Goal: Task Accomplishment & Management: Complete application form

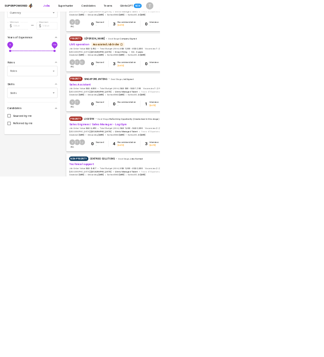
scroll to position [202, 0]
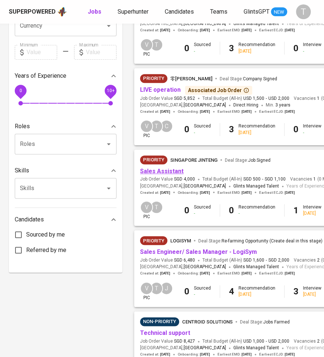
click at [159, 170] on link "Sales Assistant" at bounding box center [162, 171] width 44 height 7
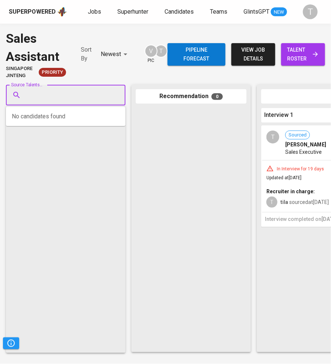
click at [43, 93] on input "Source Talents..." at bounding box center [62, 95] width 77 height 14
paste input "addisonng_kcng@yahoo.com"
type input "addisonng_kcng@yahoo.com"
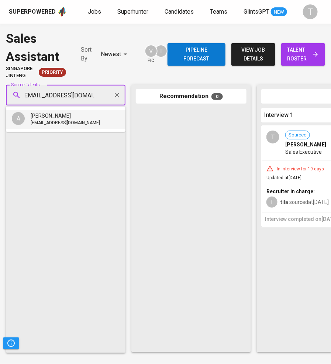
click at [54, 124] on span "addisonng_kcng@yahoo.com" at bounding box center [65, 122] width 69 height 7
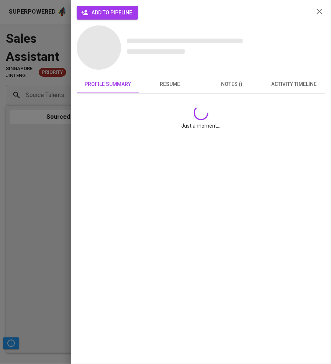
scroll to position [0, 0]
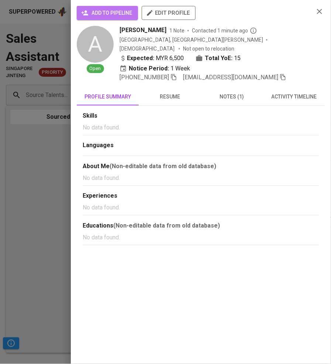
click at [118, 15] on span "add to pipeline" at bounding box center [107, 12] width 49 height 9
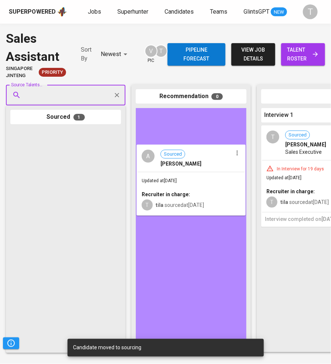
drag, startPoint x: 52, startPoint y: 162, endPoint x: 191, endPoint y: 179, distance: 139.4
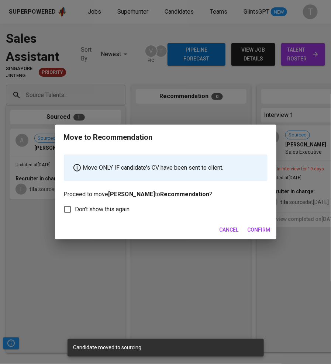
click at [260, 231] on span "Confirm" at bounding box center [258, 229] width 23 height 9
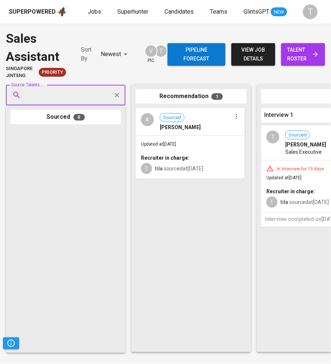
click at [291, 58] on span "talent roster" at bounding box center [303, 54] width 32 height 18
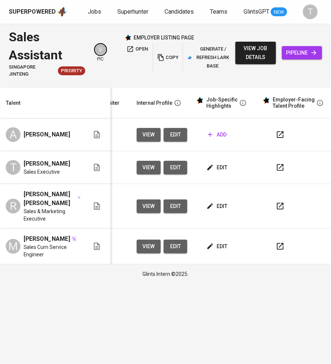
scroll to position [0, 305]
click at [213, 166] on span "edit" at bounding box center [218, 167] width 20 height 9
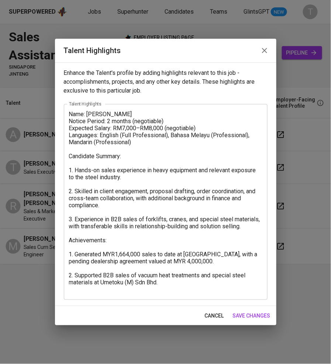
drag, startPoint x: 68, startPoint y: 113, endPoint x: 180, endPoint y: 289, distance: 208.1
click at [180, 289] on div "Name: Tew Jiahe Notice Period: 2 months (negotiable) Expected Salary: RM7,000–R…" at bounding box center [166, 202] width 204 height 196
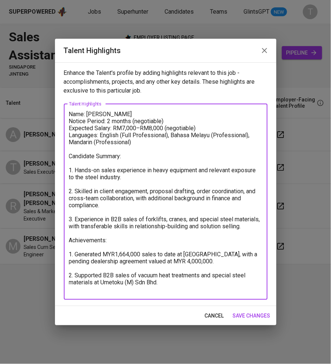
drag, startPoint x: 99, startPoint y: 230, endPoint x: 90, endPoint y: 191, distance: 40.4
click at [90, 191] on textarea "Name: Tew Jiahe Notice Period: 2 months (negotiable) Expected Salary: RM7,000–R…" at bounding box center [165, 202] width 193 height 182
drag, startPoint x: 90, startPoint y: 191, endPoint x: 95, endPoint y: 233, distance: 42.7
click at [95, 233] on textarea "Name: Tew Jiahe Notice Period: 2 months (negotiable) Expected Salary: RM7,000–R…" at bounding box center [165, 202] width 193 height 182
click at [78, 120] on textarea "Name: Tew Jiahe Notice Period: 2 months (negotiable) Expected Salary: RM7,000–R…" at bounding box center [165, 202] width 193 height 182
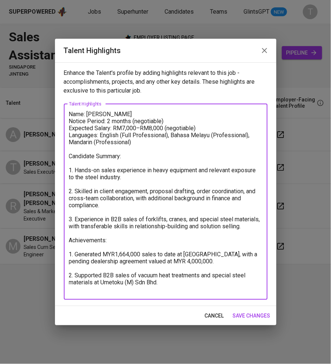
drag, startPoint x: 70, startPoint y: 112, endPoint x: 182, endPoint y: 288, distance: 208.0
click at [182, 288] on textarea "Name: Tew Jiahe Notice Period: 2 months (negotiable) Expected Salary: RM7,000–R…" at bounding box center [165, 202] width 193 height 182
click at [242, 312] on span "save changes" at bounding box center [252, 315] width 38 height 9
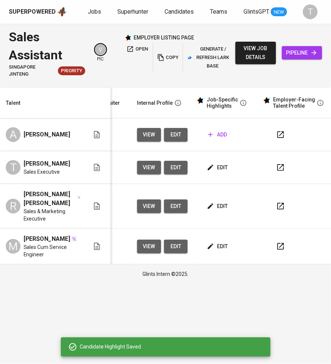
click at [219, 133] on span "add" at bounding box center [217, 134] width 19 height 9
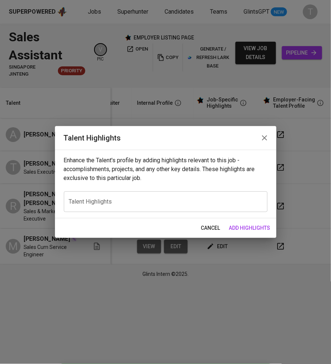
click at [101, 203] on textarea at bounding box center [165, 201] width 193 height 7
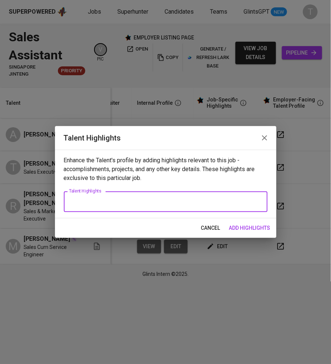
click at [174, 199] on textarea at bounding box center [165, 201] width 193 height 7
paste textarea "Name: Addison Ng Notice Period: Immediate Expected Salary: RM6,500–RM7,500 (neg…"
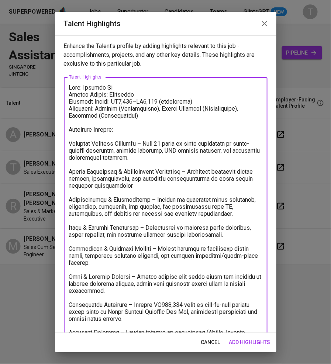
scroll to position [86, 0]
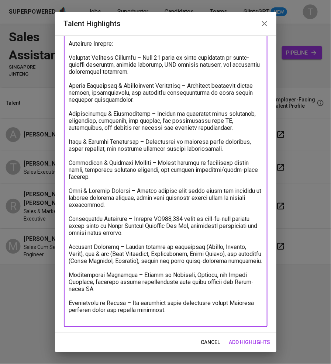
drag, startPoint x: 127, startPoint y: 299, endPoint x: 63, endPoint y: 282, distance: 65.8
click at [64, 282] on div "x Talent Highlights" at bounding box center [166, 159] width 204 height 336
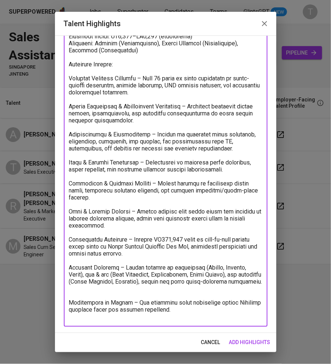
scroll to position [65, 0]
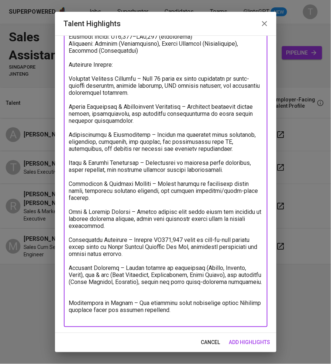
drag, startPoint x: 182, startPoint y: 317, endPoint x: 65, endPoint y: 298, distance: 118.6
click at [65, 298] on div "x Talent Highlights" at bounding box center [166, 169] width 204 height 315
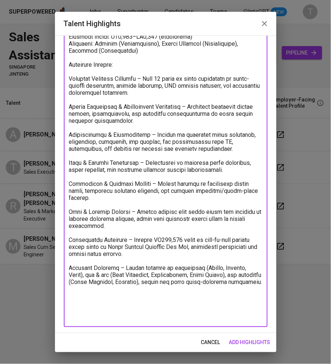
scroll to position [44, 0]
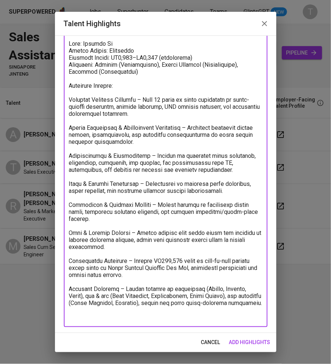
click at [70, 98] on textarea at bounding box center [165, 180] width 193 height 280
drag, startPoint x: 70, startPoint y: 42, endPoint x: 288, endPoint y: 386, distance: 407.1
click at [288, 284] on html "Superpowered Jobs Superhunter Candidates Teams GlintsGPT NEW T Sales Assistant …" at bounding box center [165, 142] width 331 height 284
paste textarea ", Bahasa Malaysia, Mandarin Candidate Summary: Over 15 years of sales experienc…"
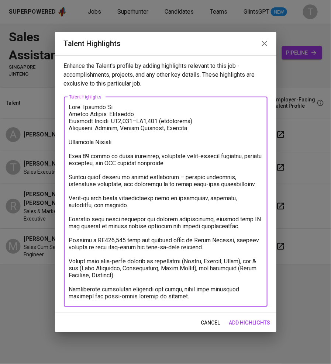
scroll to position [0, 0]
click at [125, 121] on textarea at bounding box center [165, 202] width 193 height 196
click at [151, 120] on textarea at bounding box center [165, 202] width 193 height 196
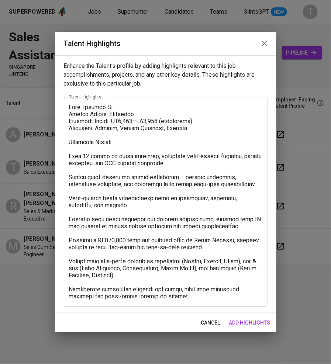
click at [67, 156] on div "x Talent Highlights" at bounding box center [166, 202] width 204 height 210
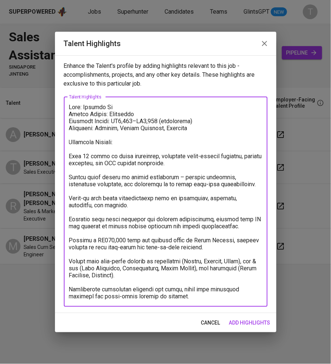
click at [70, 156] on textarea at bounding box center [165, 202] width 193 height 196
click at [69, 174] on textarea at bounding box center [165, 202] width 193 height 196
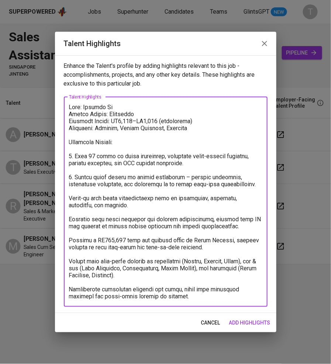
click at [70, 197] on textarea at bounding box center [165, 202] width 193 height 196
click at [69, 219] on textarea at bounding box center [165, 202] width 193 height 196
click at [70, 239] on textarea at bounding box center [165, 202] width 193 height 196
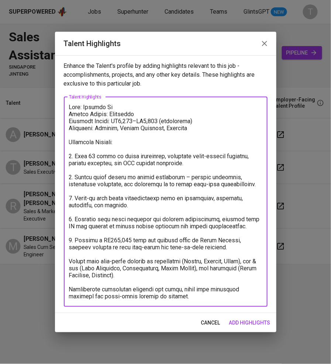
click at [70, 260] on textarea at bounding box center [165, 202] width 193 height 196
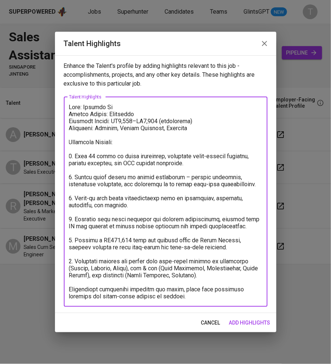
click at [67, 290] on div "x Talent Highlights" at bounding box center [166, 202] width 204 height 210
drag, startPoint x: 69, startPoint y: 290, endPoint x: 79, endPoint y: 294, distance: 11.3
click at [79, 294] on textarea at bounding box center [165, 202] width 193 height 196
click at [70, 289] on textarea at bounding box center [165, 202] width 193 height 196
type textarea "Lore: Ipsumdo Si Ametco Adipis: Elitseddo Eiusmodt Incidi: UT2,717–LA3,809 (etd…"
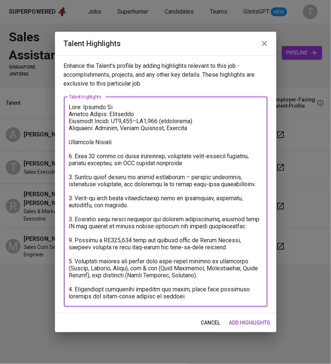
click at [230, 319] on span "add highlights" at bounding box center [249, 322] width 41 height 9
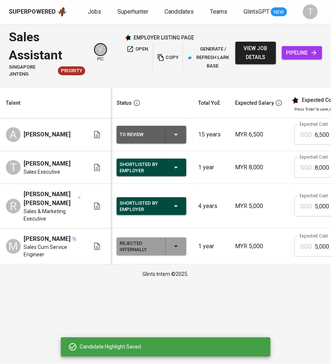
click at [171, 136] on div "To Review" at bounding box center [151, 135] width 64 height 18
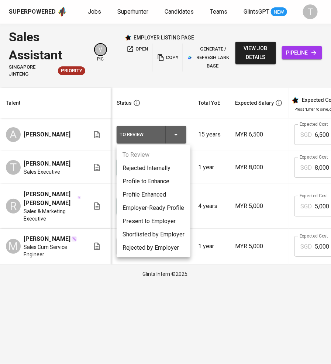
click at [153, 218] on li "Present to Employer" at bounding box center [154, 221] width 74 height 13
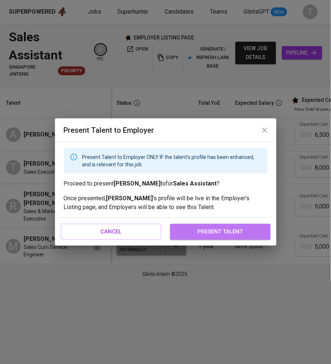
click at [215, 228] on span "present talent" at bounding box center [220, 232] width 84 height 10
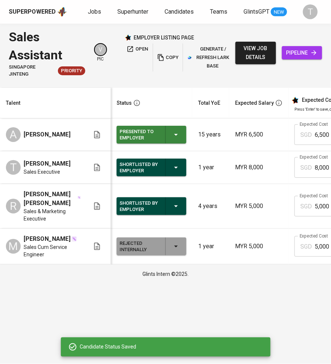
click at [181, 284] on div "Glints Intern ©2025." at bounding box center [165, 273] width 331 height 19
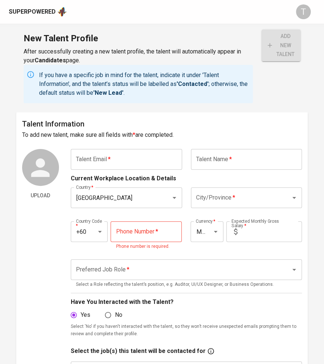
click at [94, 150] on input "text" at bounding box center [126, 159] width 111 height 21
click at [94, 159] on input "text" at bounding box center [126, 159] width 111 height 21
paste input "addisonng_kcng@yahoo.com"
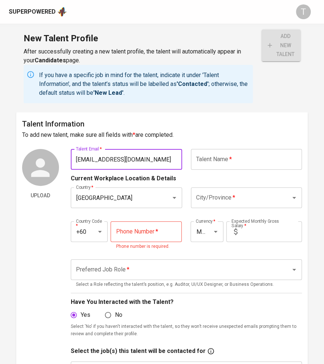
type input "addisonng_kcng@yahoo.com"
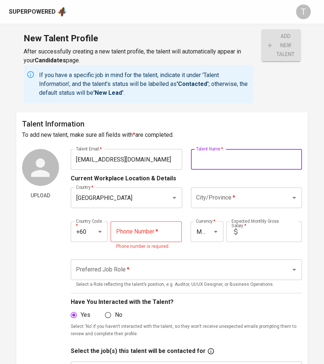
click at [230, 157] on input "text" at bounding box center [246, 159] width 111 height 21
click at [225, 163] on input "text" at bounding box center [246, 159] width 111 height 21
paste input "Addison Ng"
type input "Addison Ng"
click at [217, 199] on input "City/Province   *" at bounding box center [236, 198] width 84 height 14
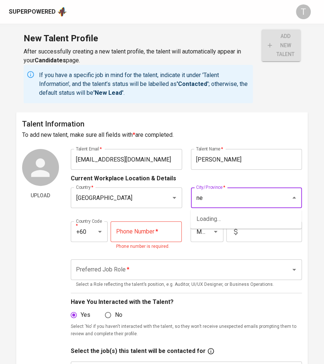
type input "n"
click at [220, 215] on li "Port Dickson" at bounding box center [246, 218] width 111 height 13
type input "Port Dickson"
click at [142, 233] on input "tel" at bounding box center [146, 231] width 71 height 21
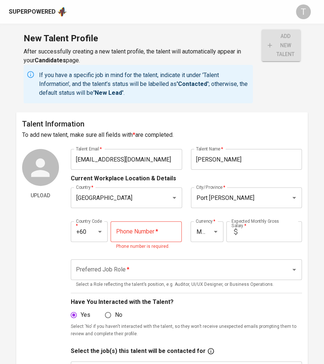
click at [146, 229] on input "tel" at bounding box center [146, 231] width 71 height 21
paste input "19-397-7882"
type input "19-397-7882"
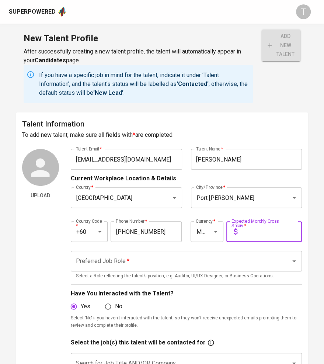
click at [265, 231] on input "text" at bounding box center [271, 231] width 62 height 21
type input "6,500"
click at [262, 29] on button "add new talent" at bounding box center [281, 45] width 39 height 32
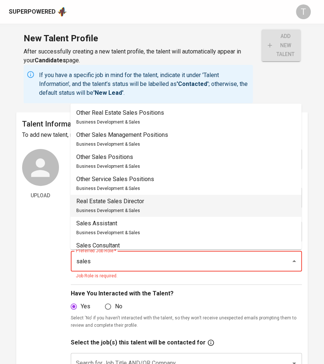
scroll to position [112, 0]
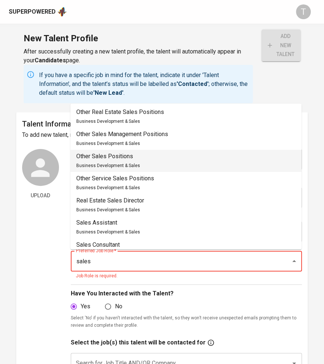
click at [134, 160] on div "Other Sales Positions Business Development & Sales" at bounding box center [108, 161] width 64 height 18
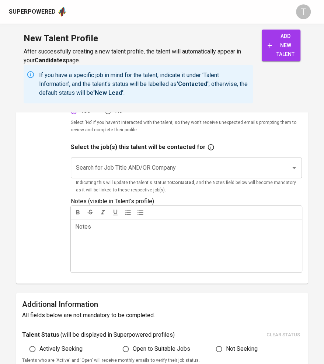
scroll to position [224, 0]
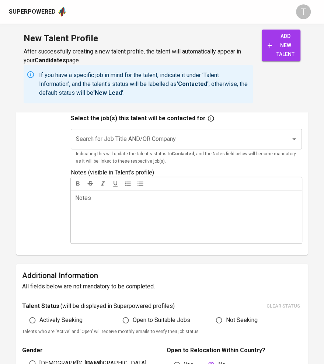
type input "Other Sales Positions"
click at [131, 272] on h6 "Additional Information" at bounding box center [162, 276] width 280 height 12
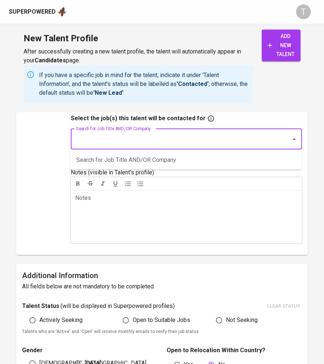
click at [128, 138] on input "Search for Job Title AND/OR Company" at bounding box center [176, 139] width 204 height 14
click at [127, 138] on input "jinteng" at bounding box center [176, 139] width 204 height 14
type input "sales"
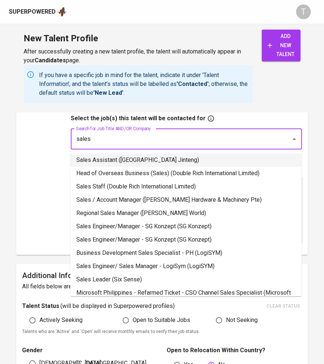
click at [126, 157] on li "Sales Assistant ([GEOGRAPHIC_DATA] Jinteng)" at bounding box center [185, 159] width 231 height 13
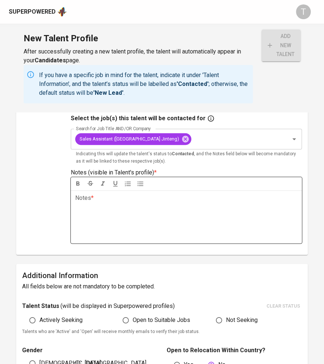
click at [103, 195] on p "Notes * ﻿" at bounding box center [186, 198] width 222 height 9
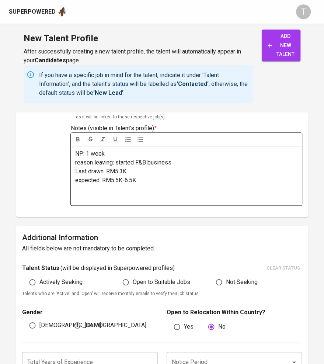
scroll to position [283, 0]
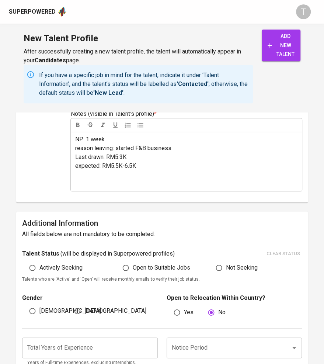
click at [33, 265] on input "Actively Seeking" at bounding box center [32, 268] width 14 height 14
radio input "true"
click at [44, 312] on span "Male" at bounding box center [70, 310] width 62 height 9
click at [39, 312] on input "Male" at bounding box center [32, 311] width 14 height 14
radio input "true"
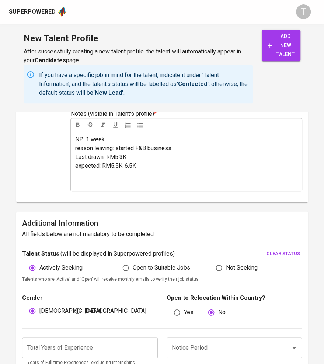
click at [122, 357] on input "number" at bounding box center [90, 347] width 136 height 21
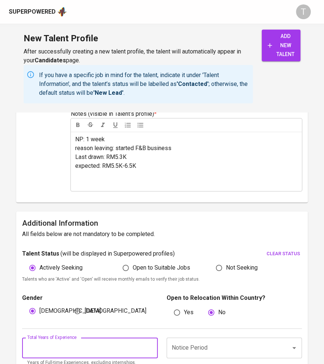
click at [108, 344] on input "number" at bounding box center [90, 347] width 136 height 21
type input "15"
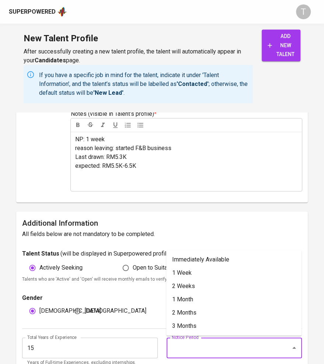
click at [192, 343] on input "Notice Period" at bounding box center [224, 348] width 108 height 14
click at [183, 269] on li "1 Week" at bounding box center [233, 272] width 135 height 13
type input "1 Week"
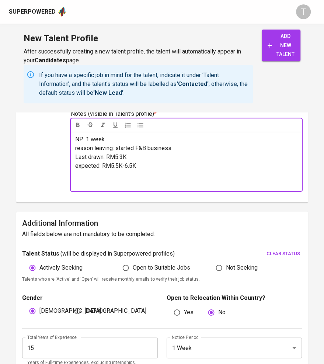
click at [161, 177] on p "﻿" at bounding box center [186, 174] width 222 height 9
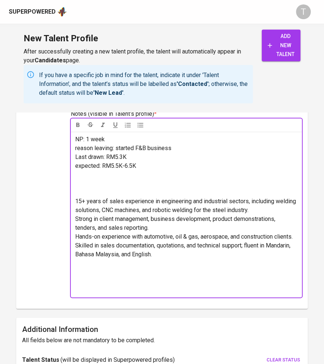
click at [76, 201] on span "15+ years of sales experience in engineering and industrial sectors, including …" at bounding box center [186, 206] width 222 height 16
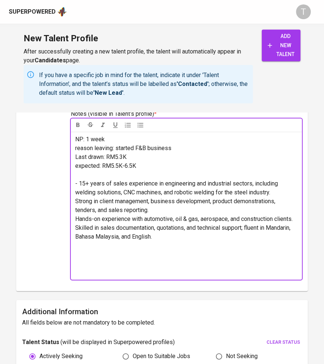
click at [75, 210] on span "Strong in client management, business development, product demonstrations, tend…" at bounding box center [176, 206] width 202 height 16
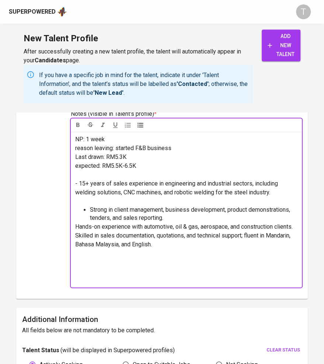
click at [77, 190] on span "- 15+ years of sales experience in engineering and industrial sectors, includin…" at bounding box center [177, 188] width 204 height 16
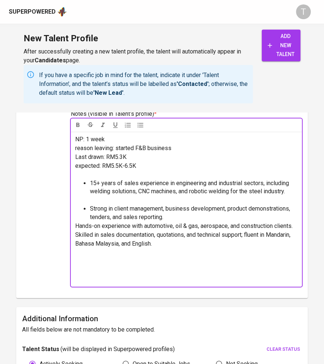
click at [74, 224] on div "NP: 1 week reason leaving: started F&B business Last drawn: RM5.3K expected: RM…" at bounding box center [186, 209] width 231 height 155
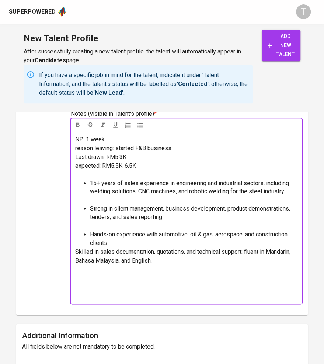
click at [74, 249] on div "NP: 1 week reason leaving: started F&B business Last drawn: RM5.3K expected: RM…" at bounding box center [186, 218] width 231 height 172
click at [76, 250] on span "Skilled in sales documentation, quotations, and technical support; fluent in Ma…" at bounding box center [183, 256] width 217 height 16
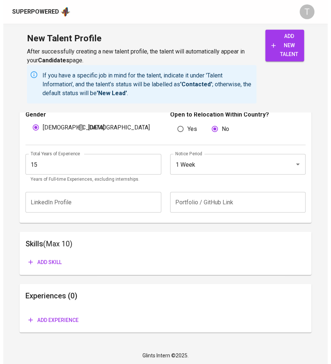
scroll to position [578, 0]
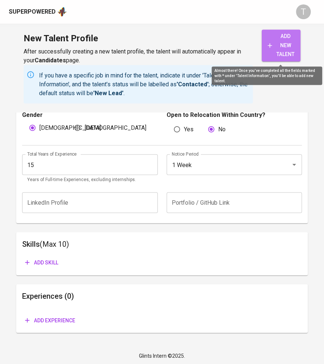
click at [279, 54] on span "add new talent" at bounding box center [281, 45] width 27 height 27
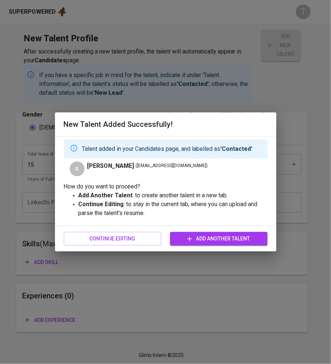
click at [226, 236] on span "Add Another Talent" at bounding box center [219, 238] width 86 height 9
click at [124, 235] on span "Continue Editing" at bounding box center [113, 238] width 86 height 9
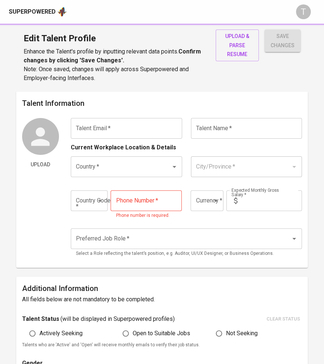
type input "addisonng_kcng@yahoo.com"
type input "[PERSON_NAME]"
type input "Malaysia"
type input "Port Dickson"
type input "+60"
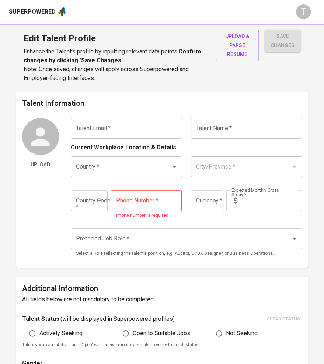
type input "19-397-7882"
type input "MYR"
type input "6,500"
type input "Other Sales Positions"
radio input "true"
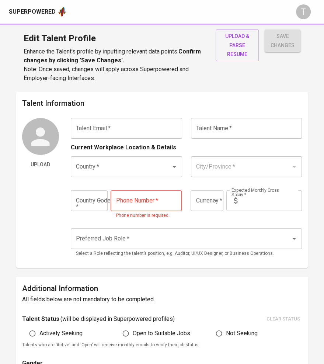
radio input "true"
type input "15"
type input "1 Week"
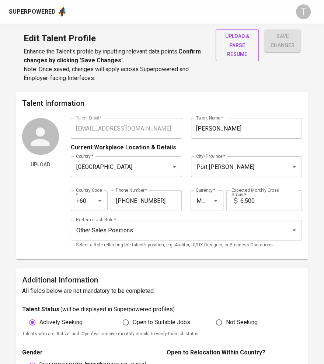
click at [233, 44] on span "upload & parse resume" at bounding box center [237, 45] width 31 height 27
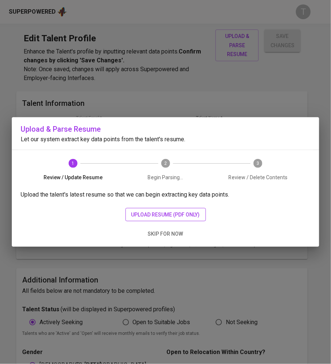
click at [169, 214] on span "upload resume (pdf only)" at bounding box center [165, 214] width 69 height 9
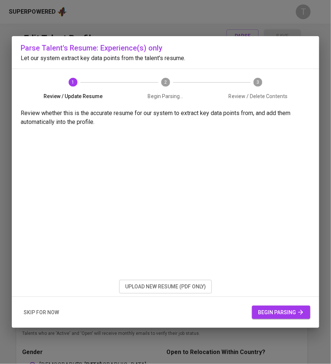
click at [279, 308] on span "begin parsing" at bounding box center [281, 312] width 46 height 9
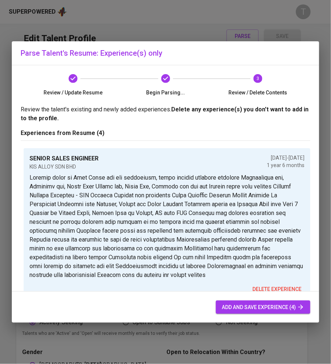
click at [250, 306] on span "add and save experience (4)" at bounding box center [263, 307] width 83 height 9
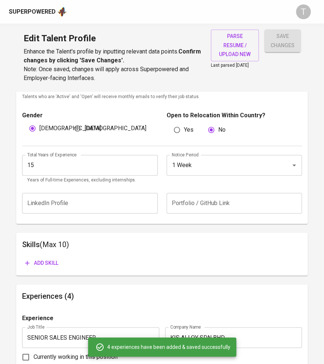
scroll to position [238, 0]
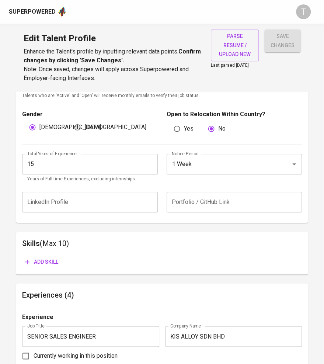
click at [230, 122] on div "Yes No" at bounding box center [238, 129] width 128 height 14
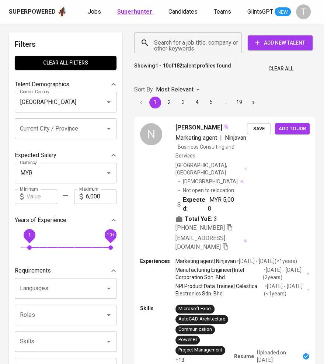
click at [131, 13] on b "Superhunter" at bounding box center [134, 11] width 35 height 7
click at [173, 43] on input "Search for a job title, company or other keywords" at bounding box center [189, 43] width 75 height 14
click at [178, 43] on input "Search for a job title, company or other keywords" at bounding box center [189, 43] width 75 height 14
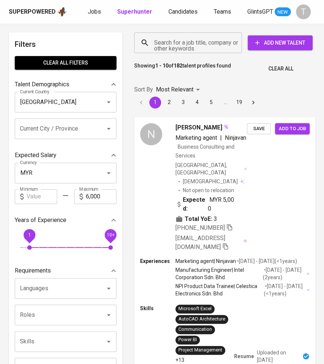
click at [178, 43] on input "Search for a job title, company or other keywords" at bounding box center [189, 43] width 75 height 14
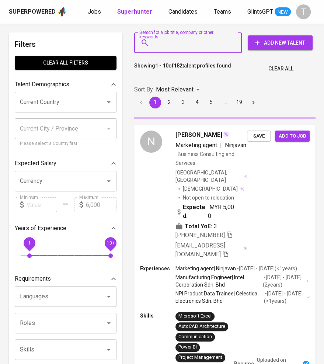
click at [178, 43] on input "Search for a job title, company or other keywords" at bounding box center [189, 43] width 75 height 14
paste input "addisonng_kcng@yahoo.com"
type input "addisonng_kcng@yahoo.com"
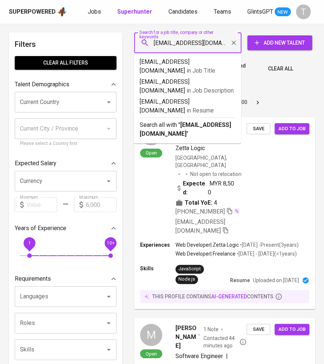
scroll to position [0, 5]
click at [186, 40] on input "Search for a job title, company or other keywords" at bounding box center [189, 43] width 75 height 14
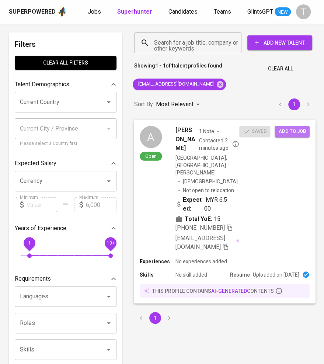
click at [284, 132] on span "Add to job" at bounding box center [291, 131] width 27 height 8
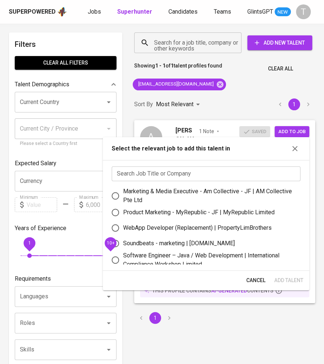
click at [199, 177] on input "text" at bounding box center [206, 173] width 189 height 15
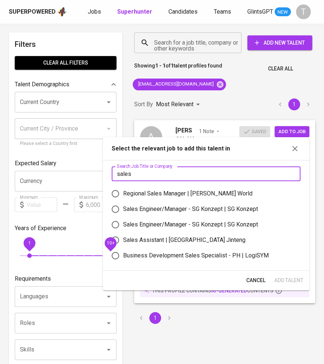
scroll to position [52, 0]
type input "sales"
click at [199, 241] on div "Sales Assistant | Singapore Jinteng" at bounding box center [184, 239] width 122 height 9
click at [123, 241] on input "Sales Assistant | Singapore Jinteng" at bounding box center [115, 239] width 15 height 15
radio input "true"
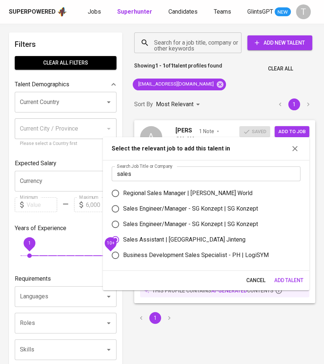
click at [296, 278] on span "Add Talent" at bounding box center [288, 280] width 29 height 9
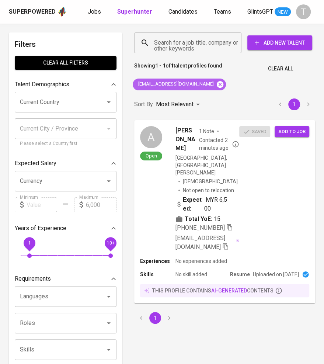
click at [216, 84] on icon at bounding box center [220, 84] width 8 height 8
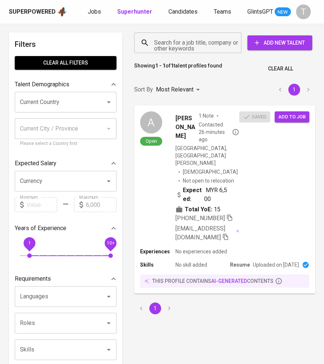
click at [182, 41] on input "Search for a job title, company or other keywords" at bounding box center [189, 43] width 75 height 14
paste input "[EMAIL_ADDRESS][DOMAIN_NAME]"
type input "[EMAIL_ADDRESS][DOMAIN_NAME]"
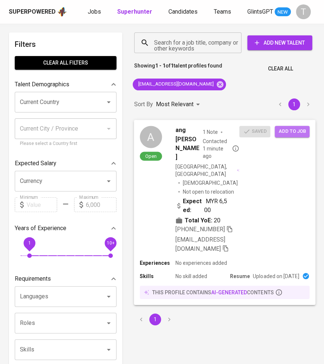
click at [287, 133] on span "Add to job" at bounding box center [291, 131] width 27 height 8
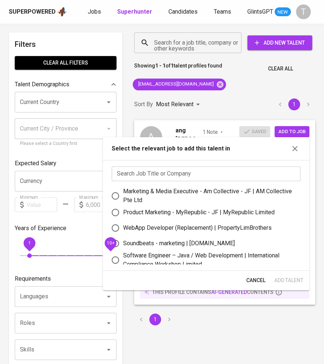
click at [176, 174] on input "text" at bounding box center [206, 173] width 189 height 15
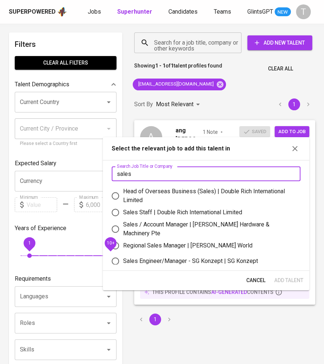
scroll to position [54, 0]
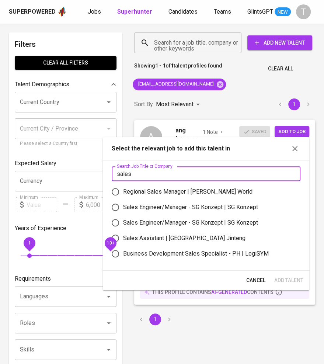
type input "sales"
click at [164, 237] on div "Sales Assistant | Singapore Jinteng" at bounding box center [184, 238] width 122 height 9
click at [123, 237] on input "Sales Assistant | Singapore Jinteng" at bounding box center [115, 237] width 15 height 15
radio input "true"
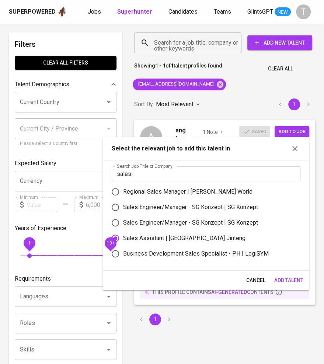
click at [278, 277] on span "Add Talent" at bounding box center [288, 280] width 29 height 9
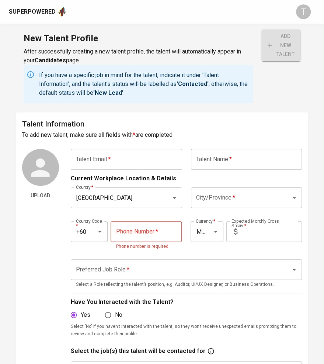
click at [156, 157] on input "text" at bounding box center [126, 159] width 111 height 21
click at [156, 157] on input "ling" at bounding box center [126, 159] width 111 height 21
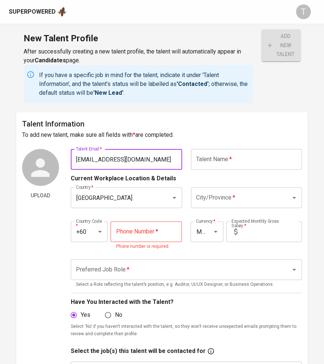
type input "[EMAIL_ADDRESS][DOMAIN_NAME]"
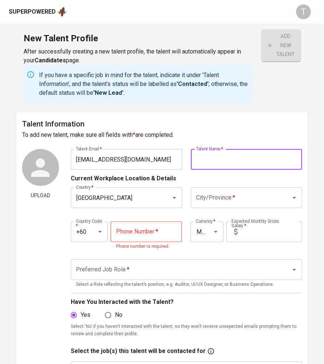
click at [227, 160] on input "text" at bounding box center [246, 159] width 111 height 21
type input "ang [PERSON_NAME]"
click at [218, 195] on input "City/Province   *" at bounding box center [236, 198] width 84 height 14
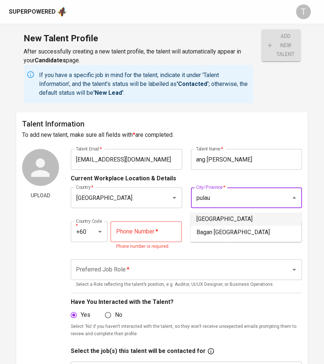
click at [226, 192] on input "pulau" at bounding box center [236, 198] width 84 height 14
click at [226, 192] on input "pengang" at bounding box center [236, 198] width 84 height 14
click at [218, 219] on li "Penang" at bounding box center [246, 218] width 111 height 13
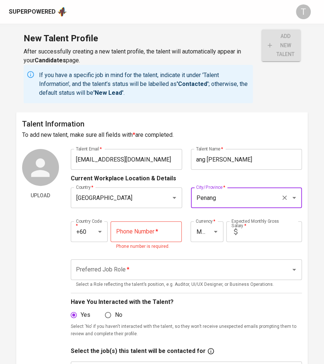
type input "Penang"
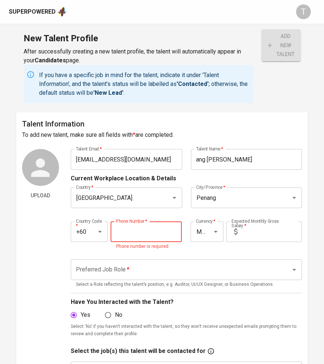
click at [149, 232] on input "tel" at bounding box center [146, 231] width 71 height 21
type input "12-595-1988"
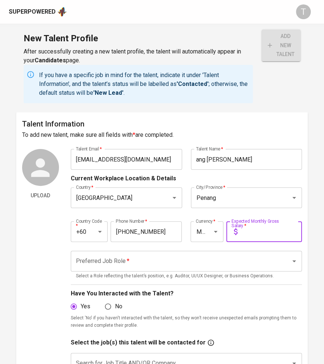
click at [248, 232] on input "text" at bounding box center [271, 231] width 62 height 21
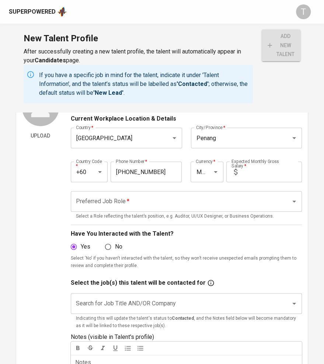
scroll to position [63, 0]
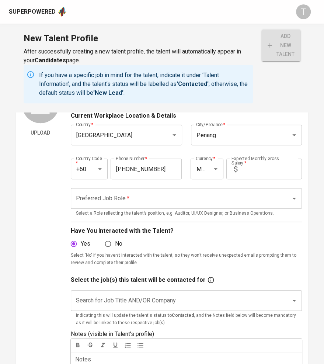
click at [221, 268] on div "Have You Interacted with the Talent? Yes No Select 'No' if you haven't interact…" at bounding box center [186, 246] width 231 height 49
click at [163, 199] on input "Preferred Job Role   *" at bounding box center [176, 198] width 204 height 14
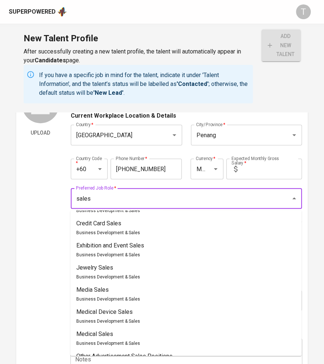
scroll to position [242, 0]
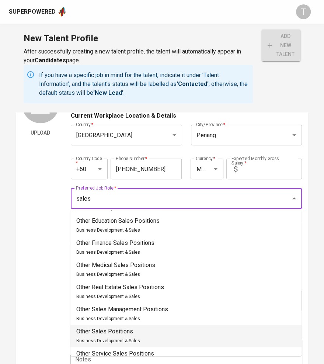
click at [136, 330] on p "Other Sales Positions" at bounding box center [108, 331] width 64 height 9
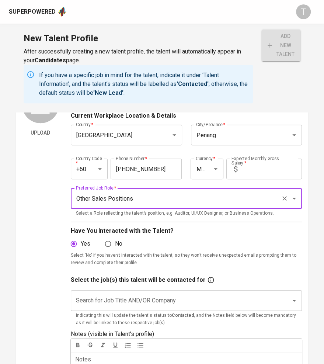
type input "Other Sales Positions"
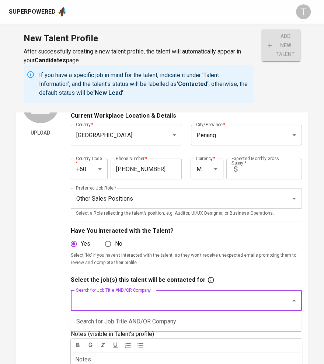
click at [133, 299] on input "Search for Job Title AND/OR Company" at bounding box center [176, 301] width 204 height 14
type input "sales"
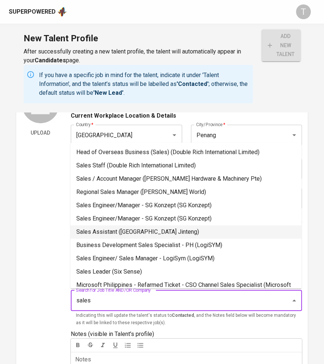
click at [144, 232] on li "Sales Assistant (Singapore Jinteng)" at bounding box center [185, 231] width 231 height 13
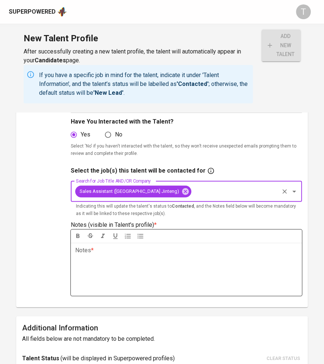
scroll to position [174, 0]
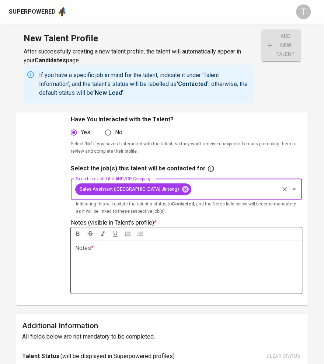
click at [118, 272] on div "Notes * ﻿" at bounding box center [186, 266] width 231 height 53
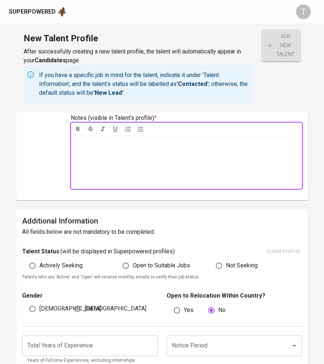
scroll to position [279, 0]
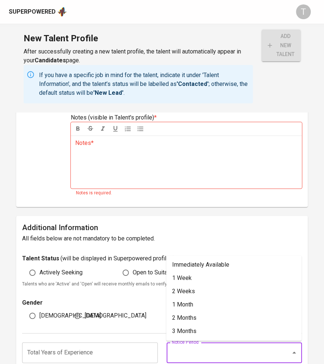
click at [219, 350] on input "Notice Period" at bounding box center [224, 353] width 108 height 14
click at [185, 292] on li "2 Weeks" at bounding box center [233, 291] width 135 height 13
type input "2 Weeks"
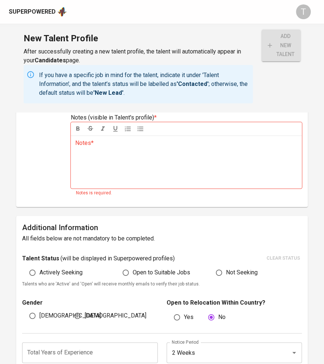
click at [110, 146] on p "Notes * ﻿" at bounding box center [186, 143] width 222 height 9
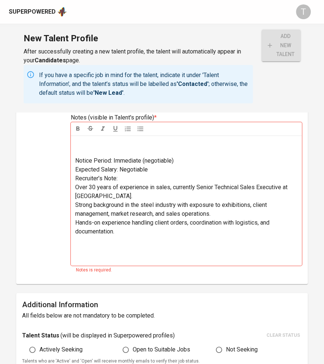
click at [121, 148] on p at bounding box center [186, 148] width 222 height 18
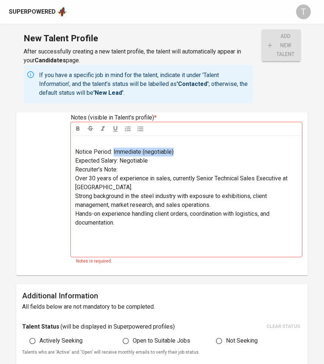
drag, startPoint x: 192, startPoint y: 152, endPoint x: 114, endPoint y: 152, distance: 78.2
click at [114, 152] on p "Notice Period: Immediate (negotiable)" at bounding box center [186, 151] width 222 height 9
drag, startPoint x: 161, startPoint y: 157, endPoint x: 122, endPoint y: 160, distance: 39.2
click at [122, 160] on p "Expected Salary: Negotiable" at bounding box center [186, 160] width 222 height 9
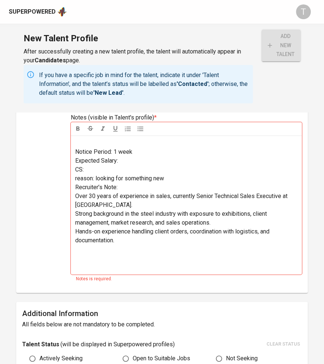
click at [96, 169] on p "CS:" at bounding box center [186, 169] width 222 height 9
click at [177, 180] on p "reason: looking for something new" at bounding box center [186, 178] width 222 height 9
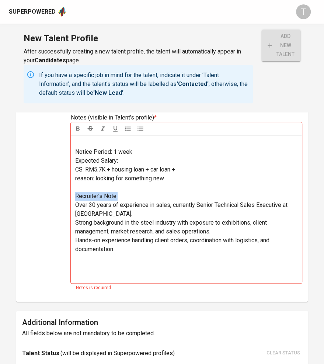
drag, startPoint x: 119, startPoint y: 195, endPoint x: 49, endPoint y: 199, distance: 69.8
click at [49, 199] on div "Upload Talent Email   * ling6233@gmail.com Talent Email * Talent Name   * ang w…" at bounding box center [162, 83] width 280 height 426
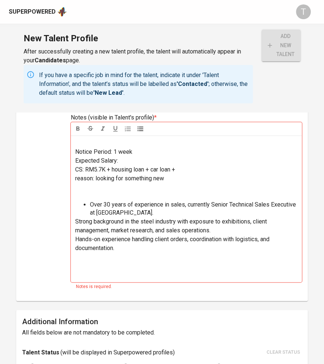
click at [75, 219] on span "Strong background in the steel industry with exposure to exhibitions, client ma…" at bounding box center [171, 226] width 193 height 16
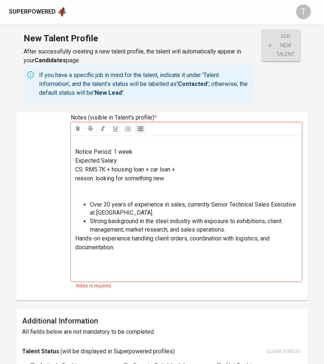
click at [76, 235] on span "Hands-on experience handling client orders, coordination with logistics, and do…" at bounding box center [173, 243] width 196 height 16
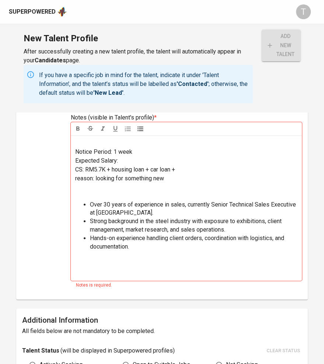
click at [138, 160] on p "Expected Salary:" at bounding box center [186, 160] width 222 height 9
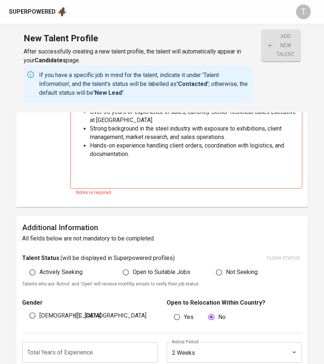
scroll to position [371, 0]
click at [62, 271] on label "Actively Seeking" at bounding box center [53, 272] width 57 height 14
click at [39, 271] on input "Actively Seeking" at bounding box center [32, 272] width 14 height 14
radio input "true"
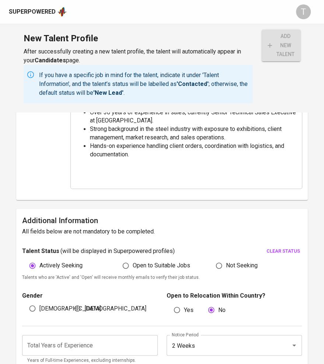
click at [84, 310] on input "Female" at bounding box center [77, 308] width 14 height 14
radio input "true"
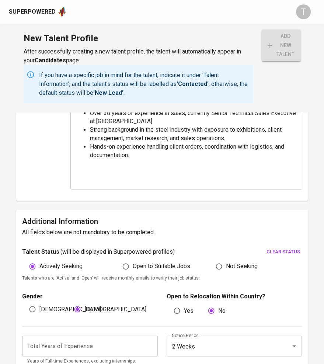
scroll to position [404, 0]
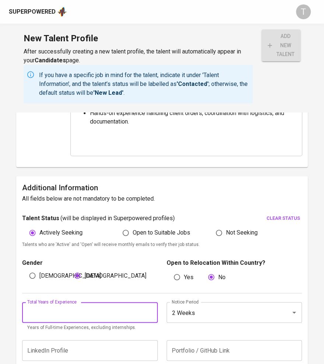
click at [60, 308] on input "number" at bounding box center [90, 312] width 136 height 21
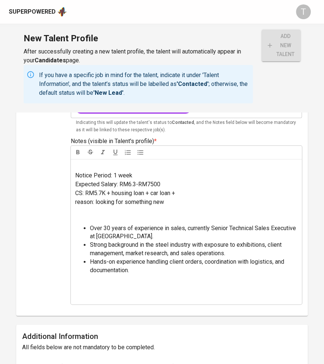
scroll to position [255, 0]
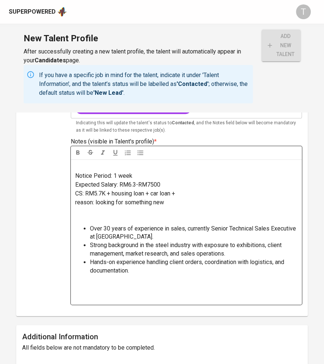
type input "20"
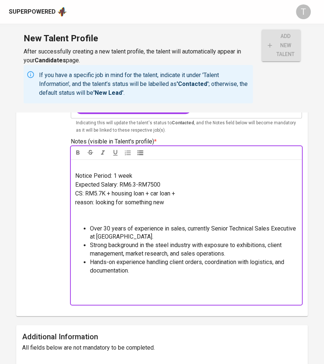
click at [109, 227] on span "Over 30 years of experience in sales, currently Senior Technical Sales Executiv…" at bounding box center [194, 232] width 208 height 15
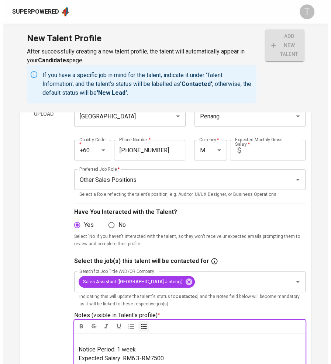
scroll to position [0, 0]
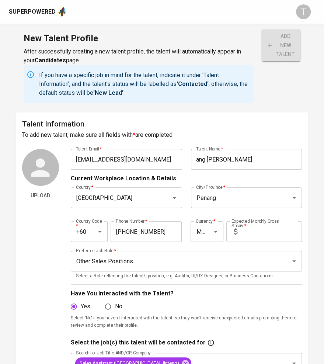
click at [267, 230] on input "text" at bounding box center [271, 231] width 62 height 21
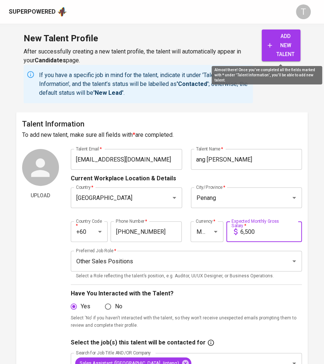
type input "6,500"
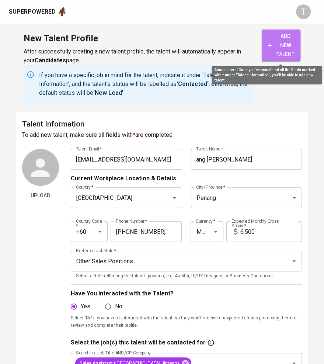
click at [284, 37] on span "add new talent" at bounding box center [281, 45] width 27 height 27
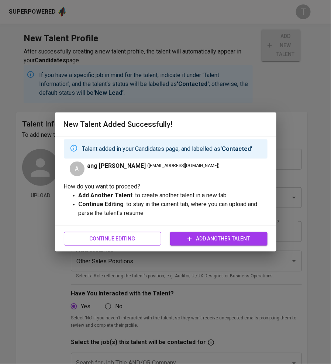
click at [134, 235] on span "Continue Editing" at bounding box center [113, 238] width 86 height 9
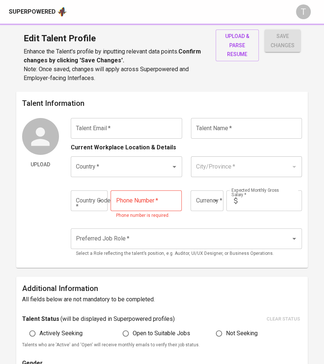
type input "ling6233@gmail.com"
type input "ang [PERSON_NAME]"
type input "Malaysia"
type input "Penang"
type input "+60"
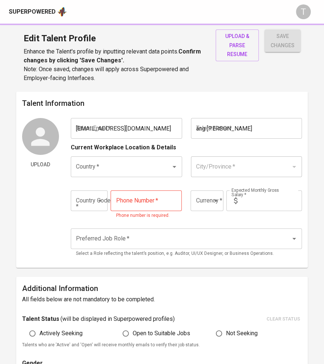
type input "12-595-1988"
type input "MYR"
type input "6,500"
type input "Other Sales Positions"
radio input "true"
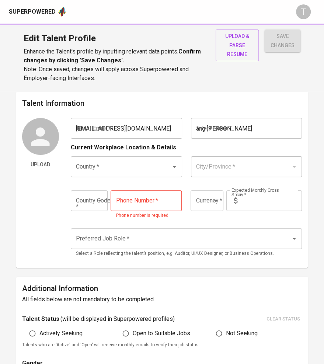
radio input "true"
type input "20"
type input "2 Weeks"
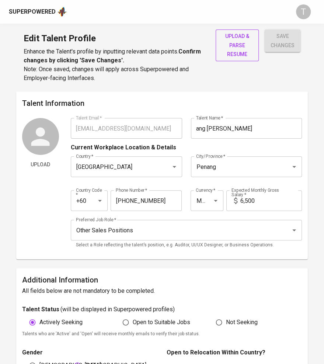
click at [237, 47] on span "upload & parse resume" at bounding box center [237, 45] width 31 height 27
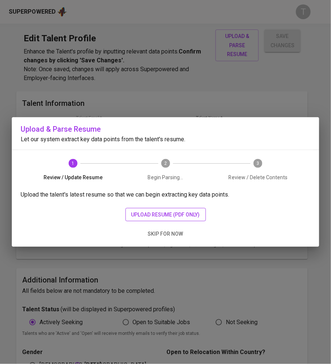
click at [160, 215] on span "upload resume (pdf only)" at bounding box center [165, 214] width 69 height 9
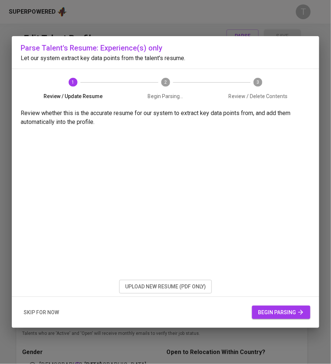
click at [277, 311] on span "begin parsing" at bounding box center [281, 312] width 46 height 9
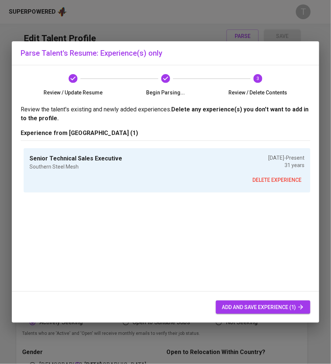
click at [262, 304] on span "add and save experience (1)" at bounding box center [263, 307] width 83 height 9
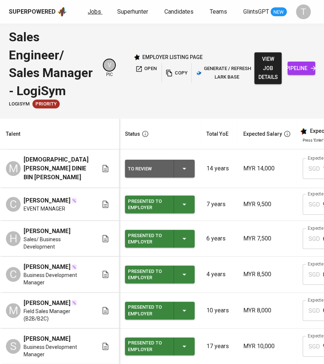
click at [95, 14] on span "Jobs" at bounding box center [94, 11] width 13 height 7
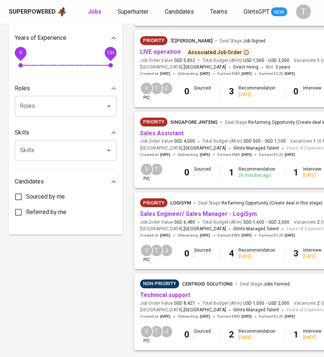
scroll to position [238, 0]
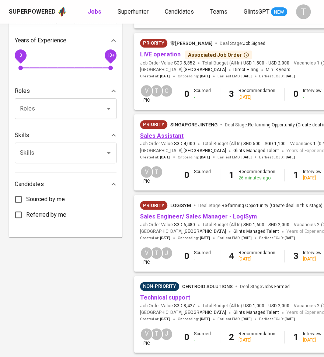
click at [162, 137] on link "Sales Assistant" at bounding box center [162, 135] width 44 height 7
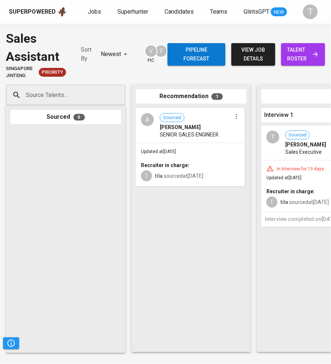
click at [51, 93] on input "Source Talents..." at bounding box center [62, 95] width 77 height 14
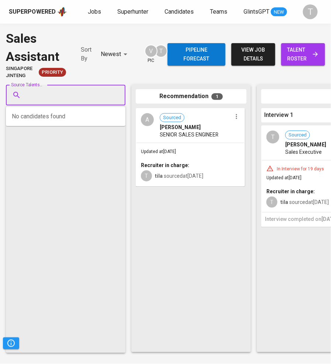
paste input "[EMAIL_ADDRESS][DOMAIN_NAME]"
type input "[EMAIL_ADDRESS][DOMAIN_NAME]"
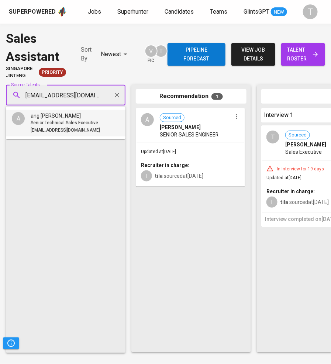
click at [53, 122] on span "Senior Technical Sales Executive" at bounding box center [64, 122] width 67 height 7
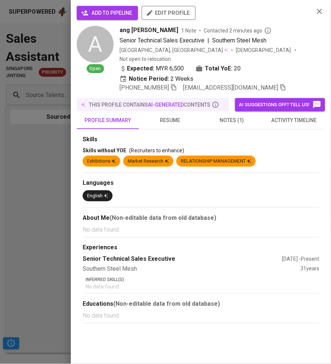
click at [122, 17] on span "add to pipeline" at bounding box center [107, 12] width 49 height 9
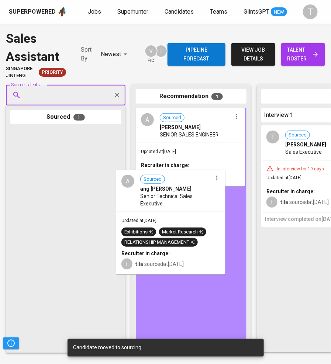
drag, startPoint x: 59, startPoint y: 176, endPoint x: 195, endPoint y: 227, distance: 145.5
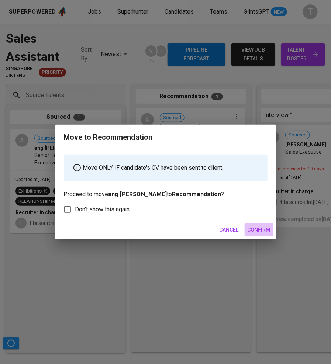
click at [250, 230] on span "Confirm" at bounding box center [258, 229] width 23 height 9
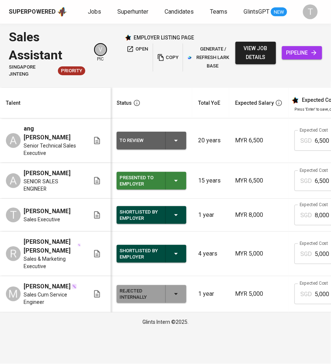
click at [174, 141] on div "To Review" at bounding box center [151, 141] width 64 height 18
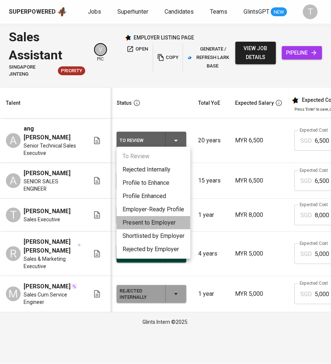
click at [150, 222] on li "Present to Employer" at bounding box center [154, 222] width 74 height 13
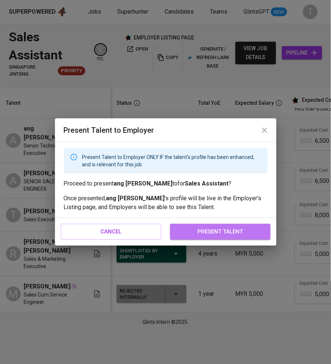
click at [214, 228] on span "present talent" at bounding box center [220, 232] width 84 height 10
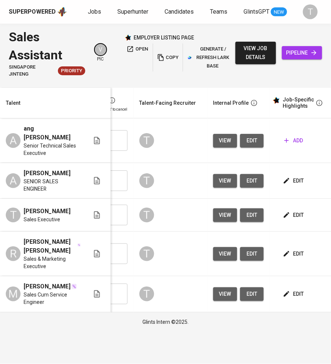
scroll to position [0, 305]
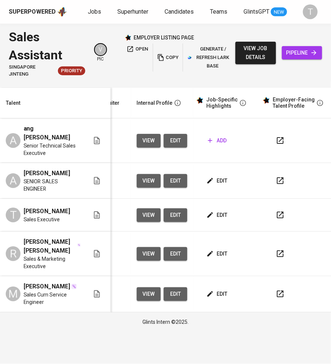
click at [221, 139] on span "add" at bounding box center [217, 140] width 19 height 9
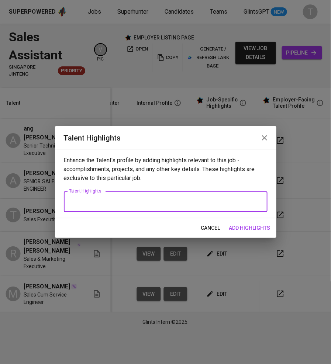
click at [104, 199] on textarea at bounding box center [165, 201] width 193 height 7
paste textarea "Lore: Ips Dol Sita Consec Adipis: Elitseddo (eiusmodtem) Incididu Utlabo: Etdol…"
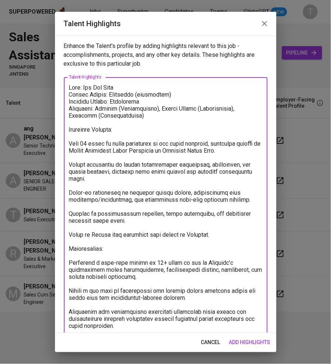
drag, startPoint x: 174, startPoint y: 92, endPoint x: 109, endPoint y: 93, distance: 64.5
click at [109, 93] on textarea at bounding box center [165, 206] width 193 height 245
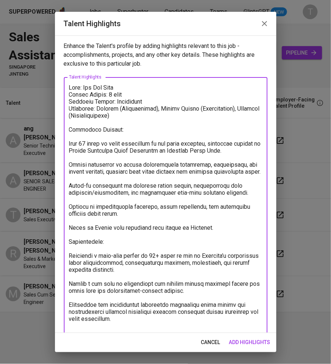
click at [127, 100] on textarea at bounding box center [165, 206] width 193 height 245
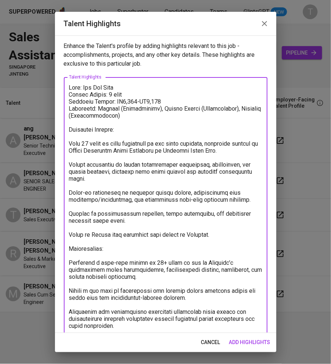
click at [69, 144] on textarea at bounding box center [165, 206] width 193 height 245
click at [69, 163] on textarea at bounding box center [165, 206] width 193 height 245
click at [70, 190] on textarea at bounding box center [165, 206] width 193 height 245
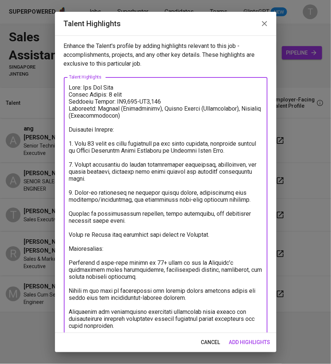
click at [69, 212] on textarea at bounding box center [165, 206] width 193 height 245
drag, startPoint x: 219, startPoint y: 234, endPoint x: 69, endPoint y: 230, distance: 150.1
click at [69, 230] on textarea at bounding box center [165, 206] width 193 height 245
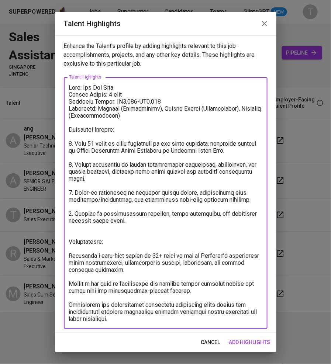
click at [69, 241] on textarea at bounding box center [165, 203] width 193 height 238
click at [69, 257] on textarea at bounding box center [165, 203] width 193 height 238
click at [71, 281] on textarea at bounding box center [165, 203] width 193 height 238
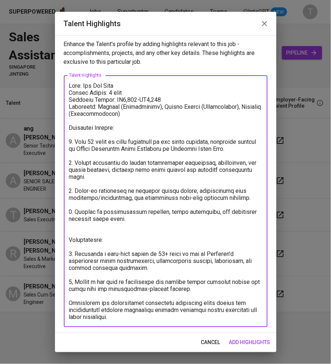
click at [69, 302] on textarea at bounding box center [165, 201] width 193 height 238
type textarea "Lore: Ips Dol Sita Consec Adipis: 1 elit Seddoeiu Tempor: IN0,034-UT6,444 Labor…"
click at [242, 338] on span "add highlights" at bounding box center [249, 342] width 41 height 9
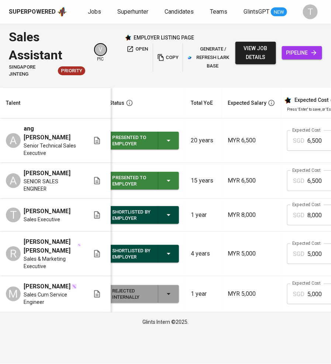
scroll to position [0, 0]
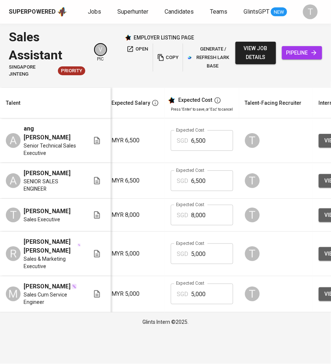
click at [163, 56] on icon "button" at bounding box center [160, 57] width 7 height 7
click at [136, 6] on div "Superpowered Jobs Superhunter Candidates Teams GlintsGPT NEW T" at bounding box center [165, 12] width 331 height 24
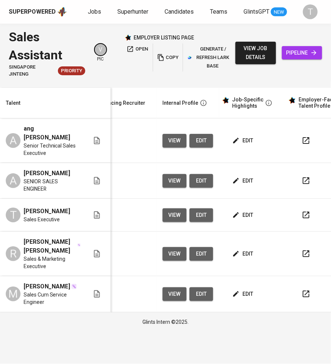
scroll to position [0, 305]
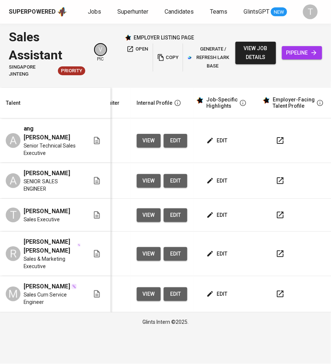
click at [217, 176] on span "edit" at bounding box center [218, 180] width 20 height 9
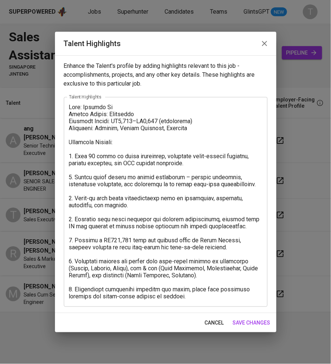
click at [122, 260] on textarea at bounding box center [165, 202] width 193 height 196
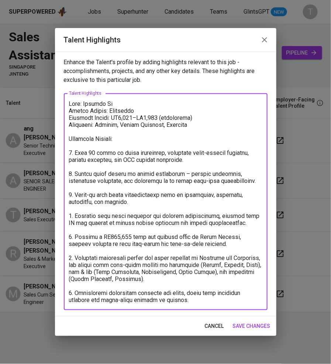
type textarea "Lore: Ipsumdo Si Ametco Adipis: Elitseddo Eiusmodt Incidi: UT5,137–LA5,347 (etd…"
click at [251, 325] on span "save changes" at bounding box center [252, 326] width 38 height 9
